Goal: Transaction & Acquisition: Purchase product/service

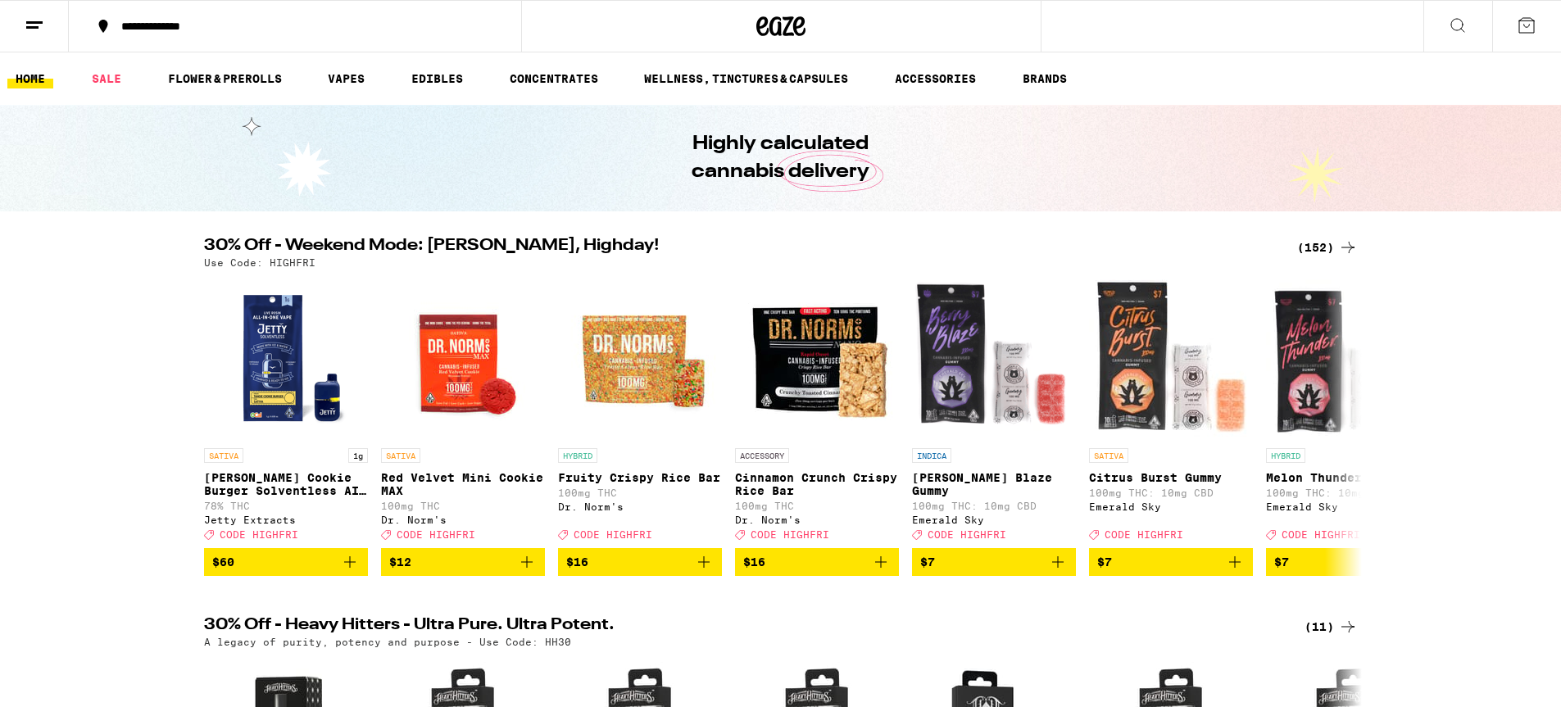
scroll to position [1, 0]
click at [1345, 246] on icon at bounding box center [1348, 247] width 20 height 20
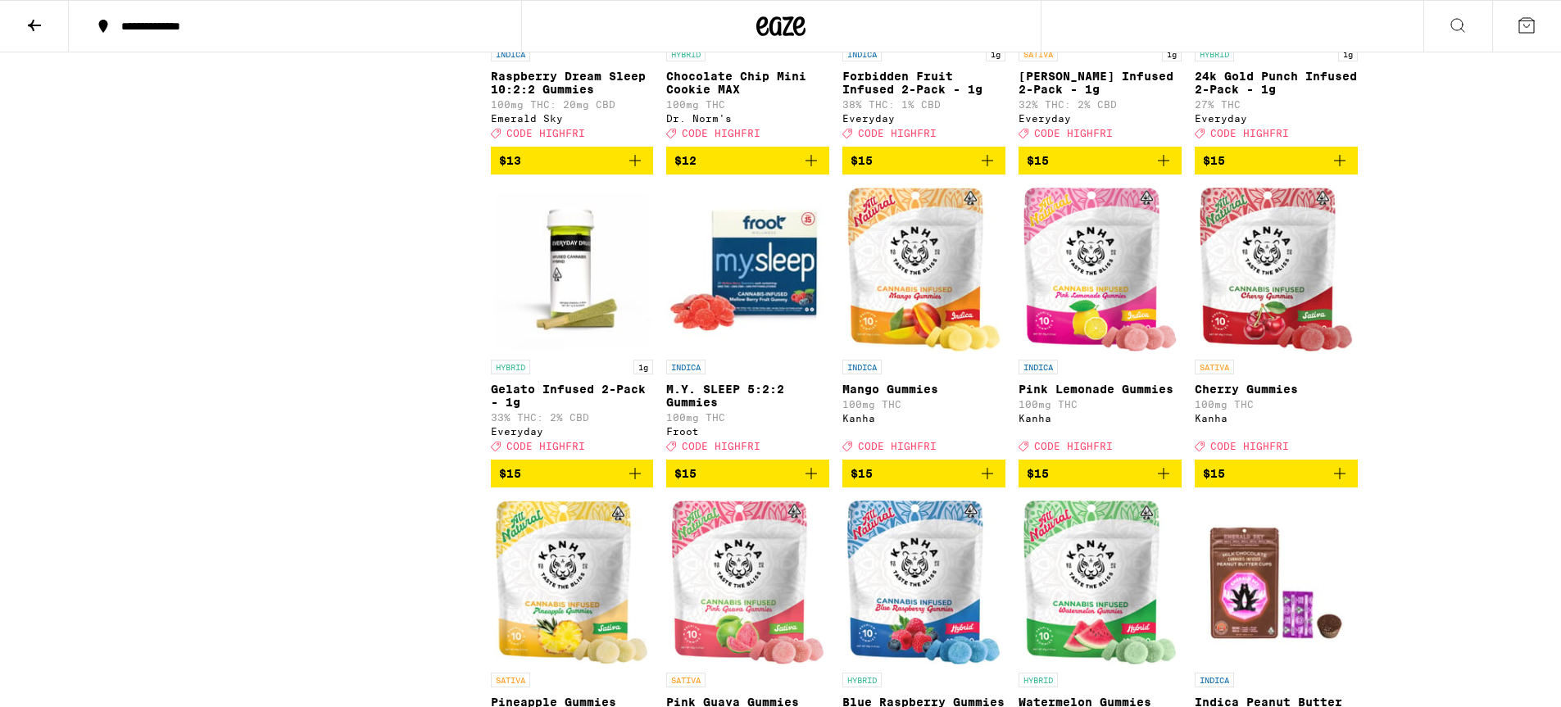
scroll to position [2551, 0]
